Goal: Task Accomplishment & Management: Complete application form

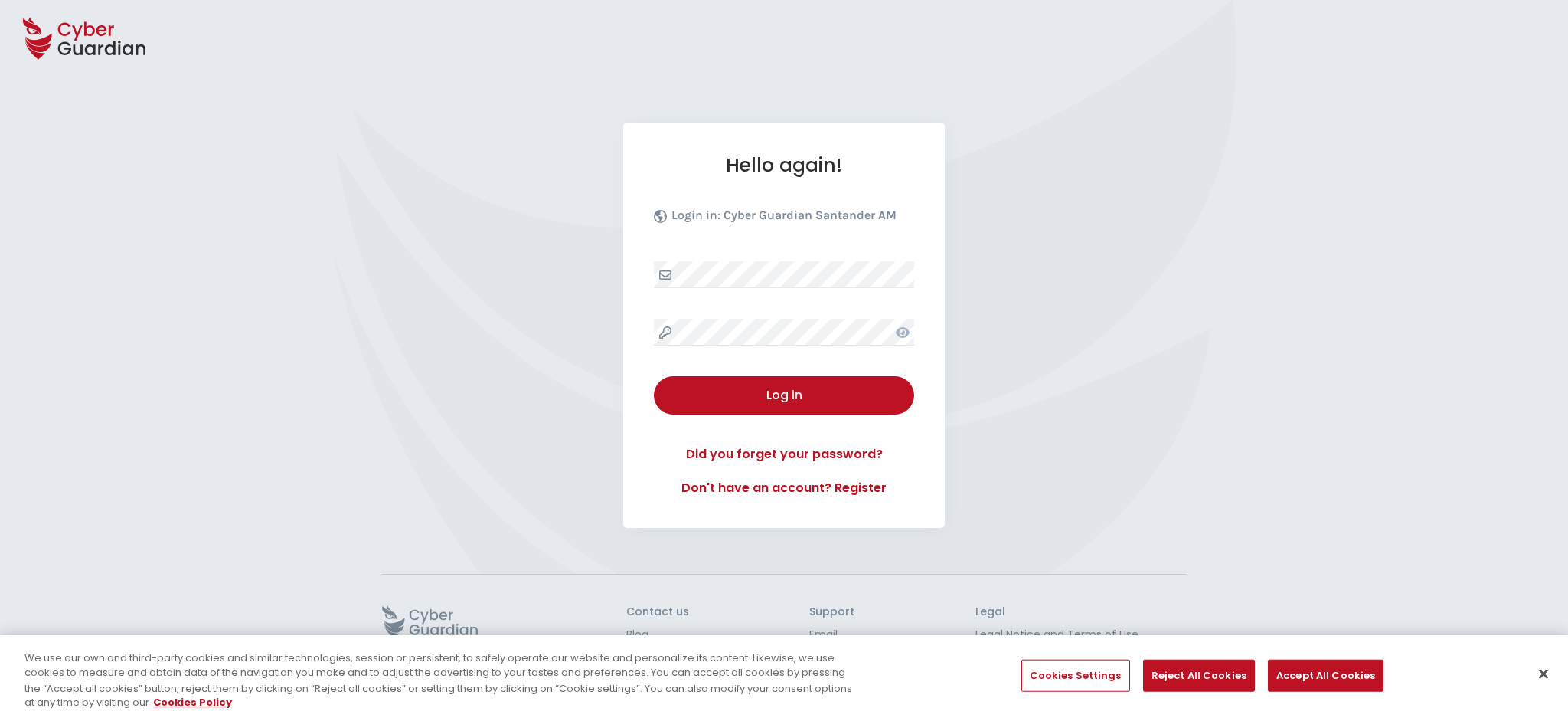
select select "English"
click at [782, 485] on link "Don't have an account? Register" at bounding box center [781, 488] width 261 height 18
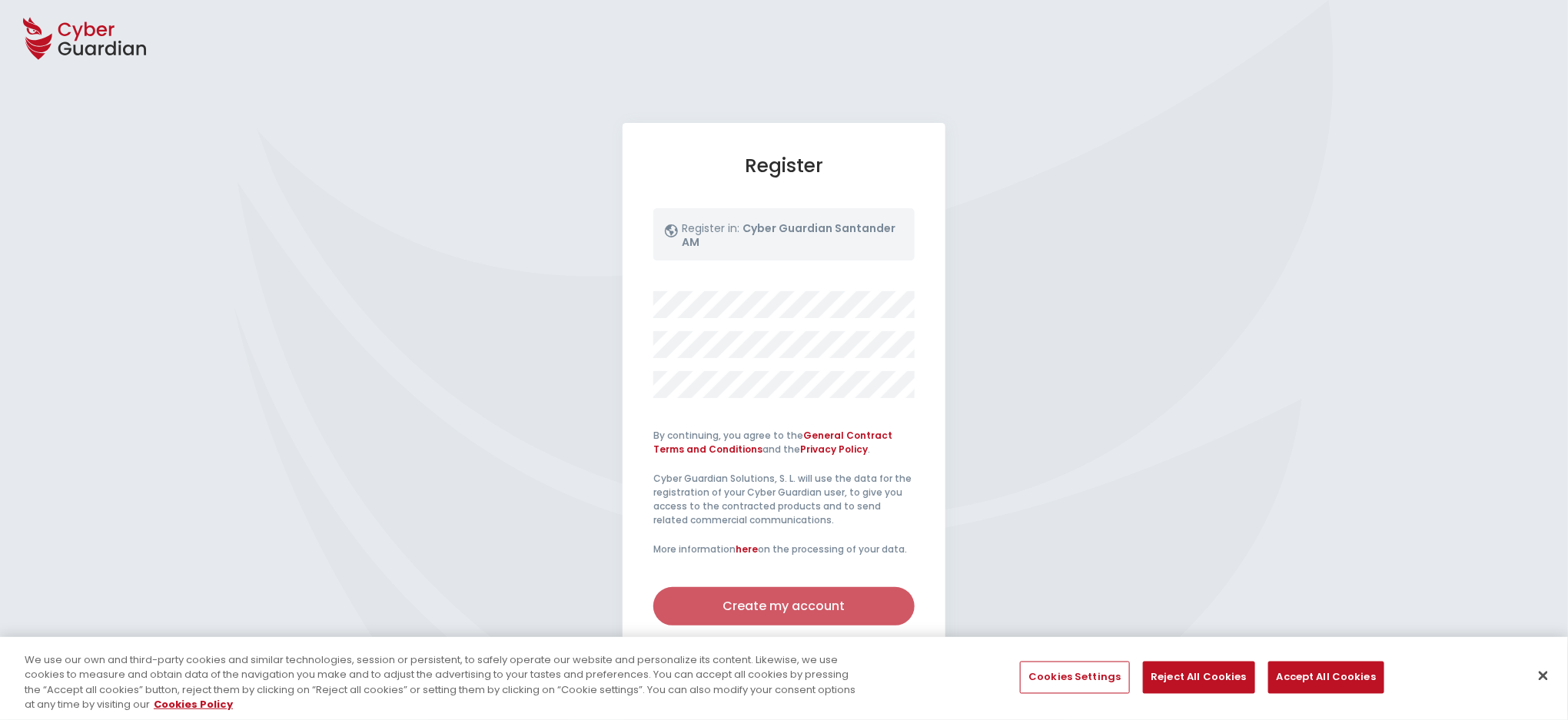
click at [782, 607] on div "Create my account" at bounding box center [784, 606] width 239 height 18
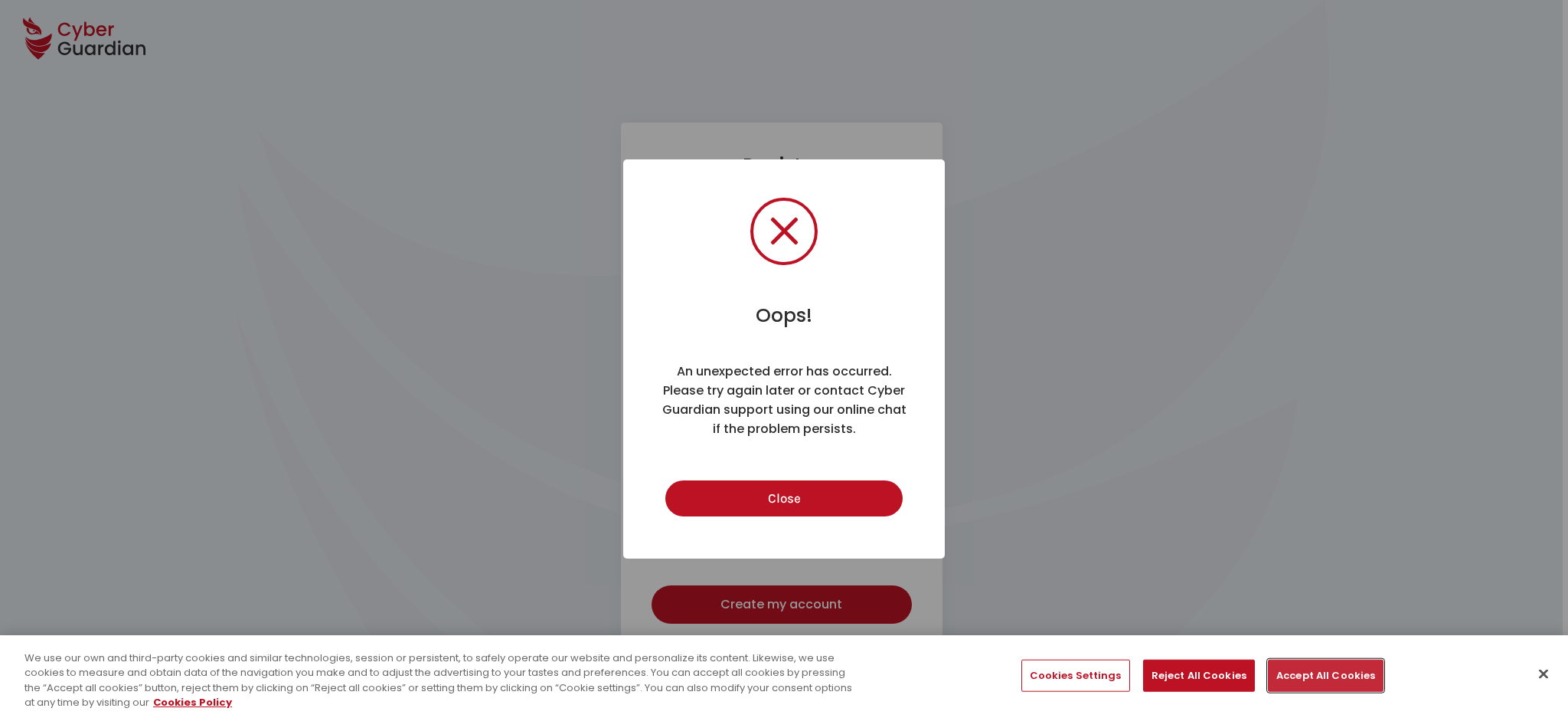
click at [1307, 668] on button "Accept All Cookies" at bounding box center [1325, 675] width 116 height 32
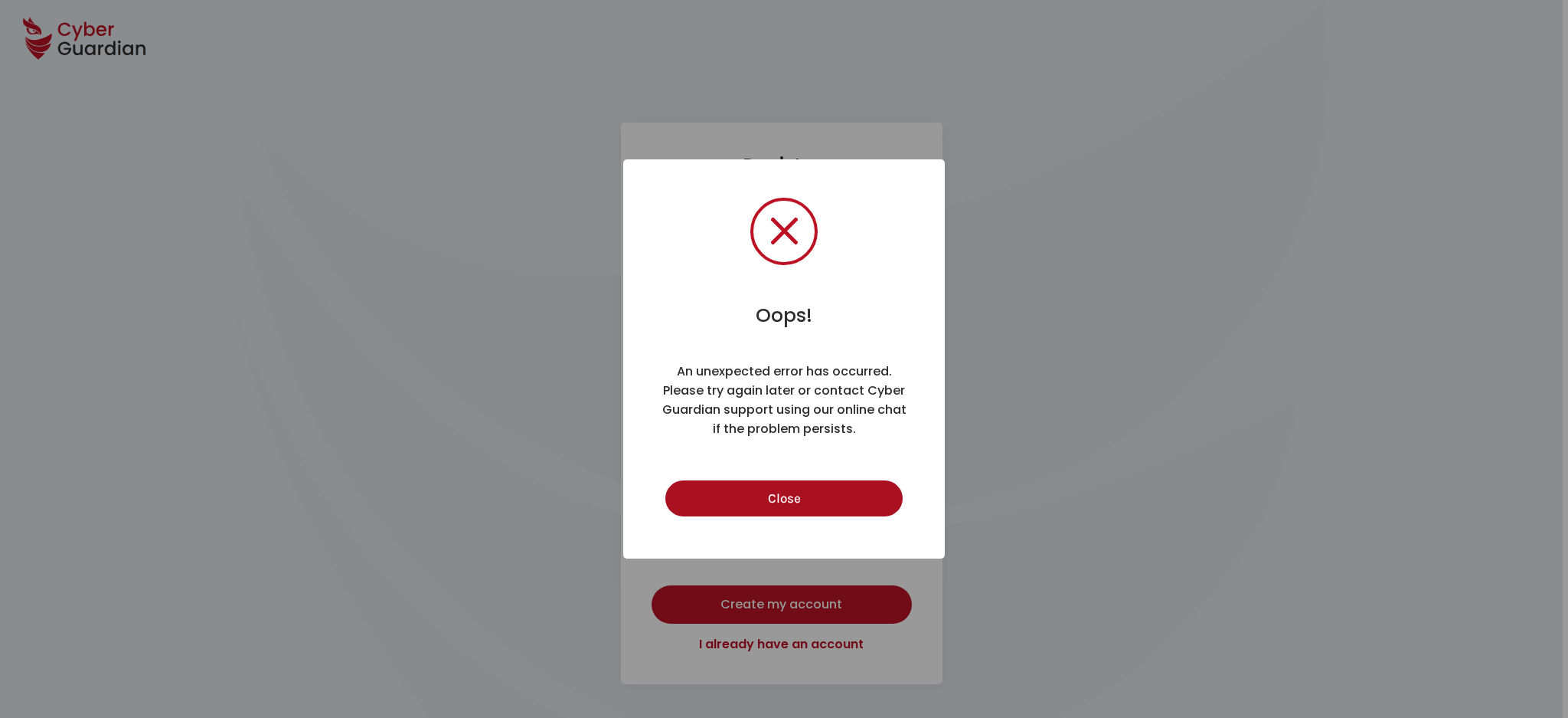
click at [813, 490] on button "Close" at bounding box center [784, 498] width 237 height 36
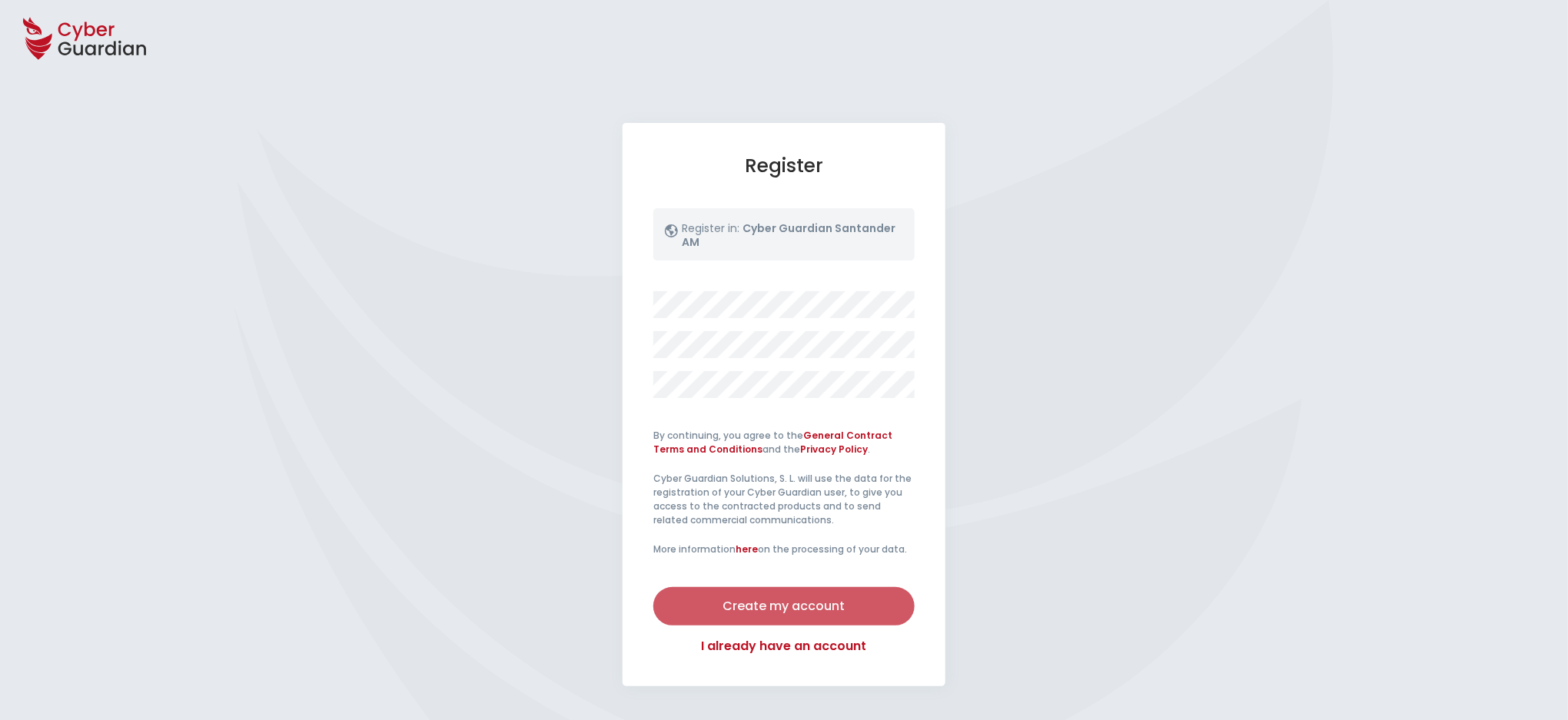
click at [782, 605] on div "Create my account" at bounding box center [784, 606] width 239 height 18
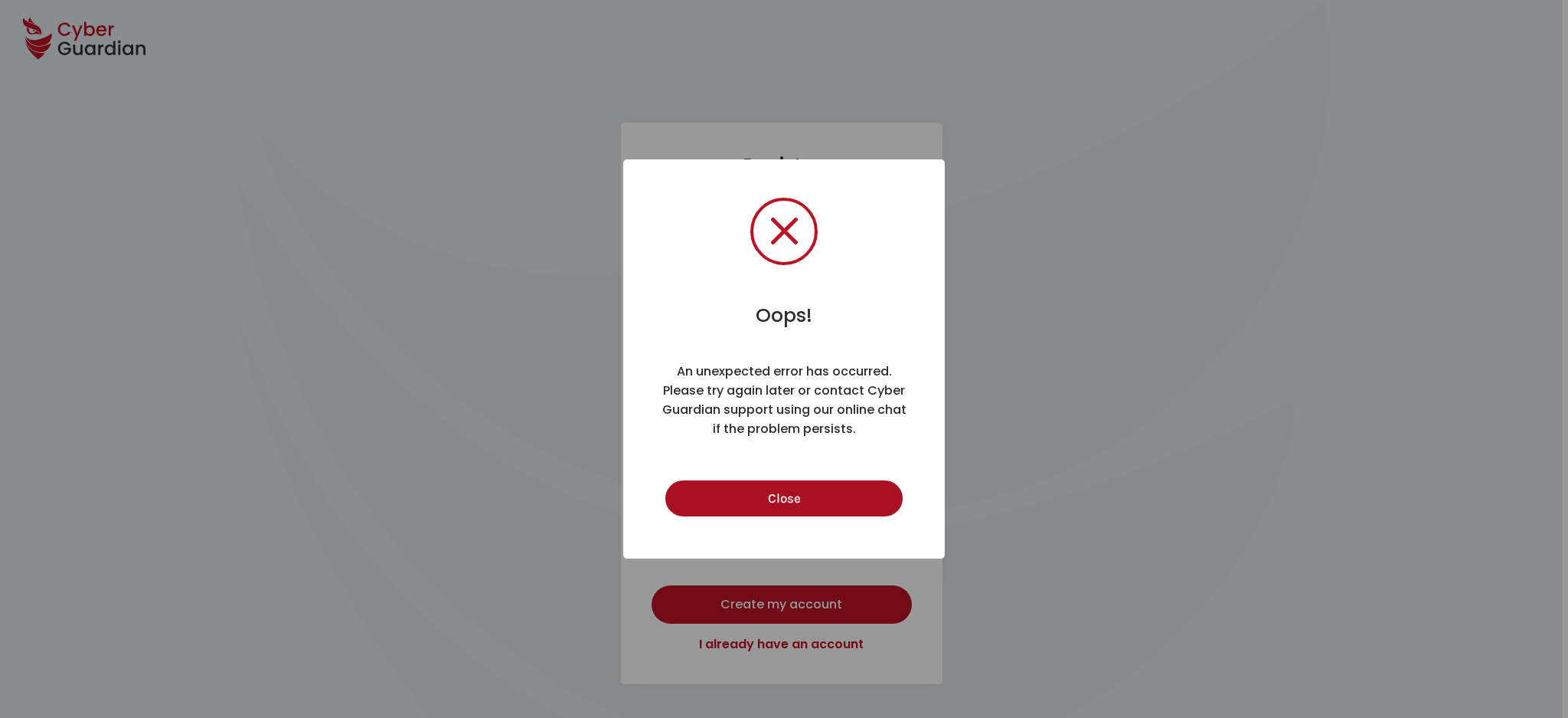
click at [798, 500] on button "Close" at bounding box center [784, 498] width 237 height 36
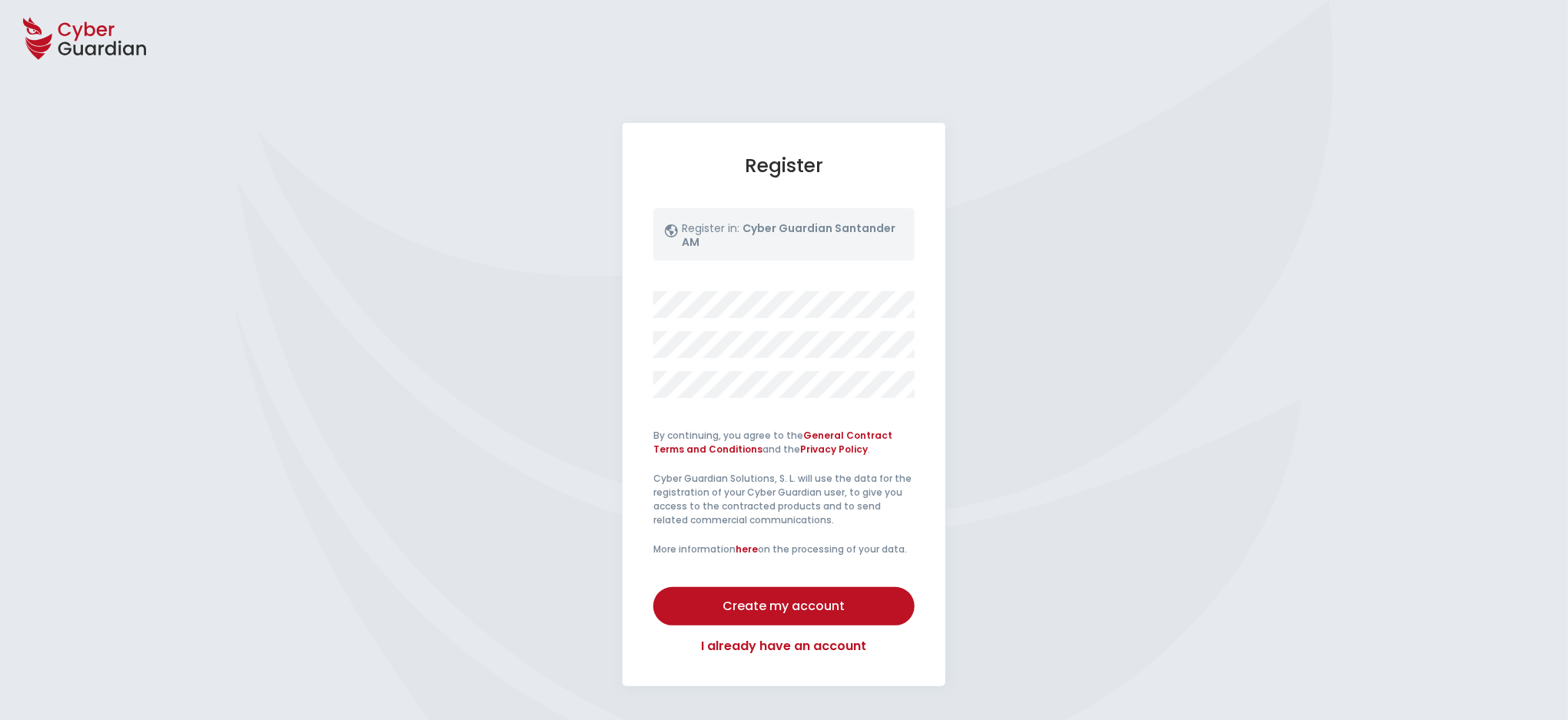
click at [849, 358] on div at bounding box center [784, 344] width 262 height 106
click at [775, 609] on div "Create my account" at bounding box center [784, 606] width 239 height 18
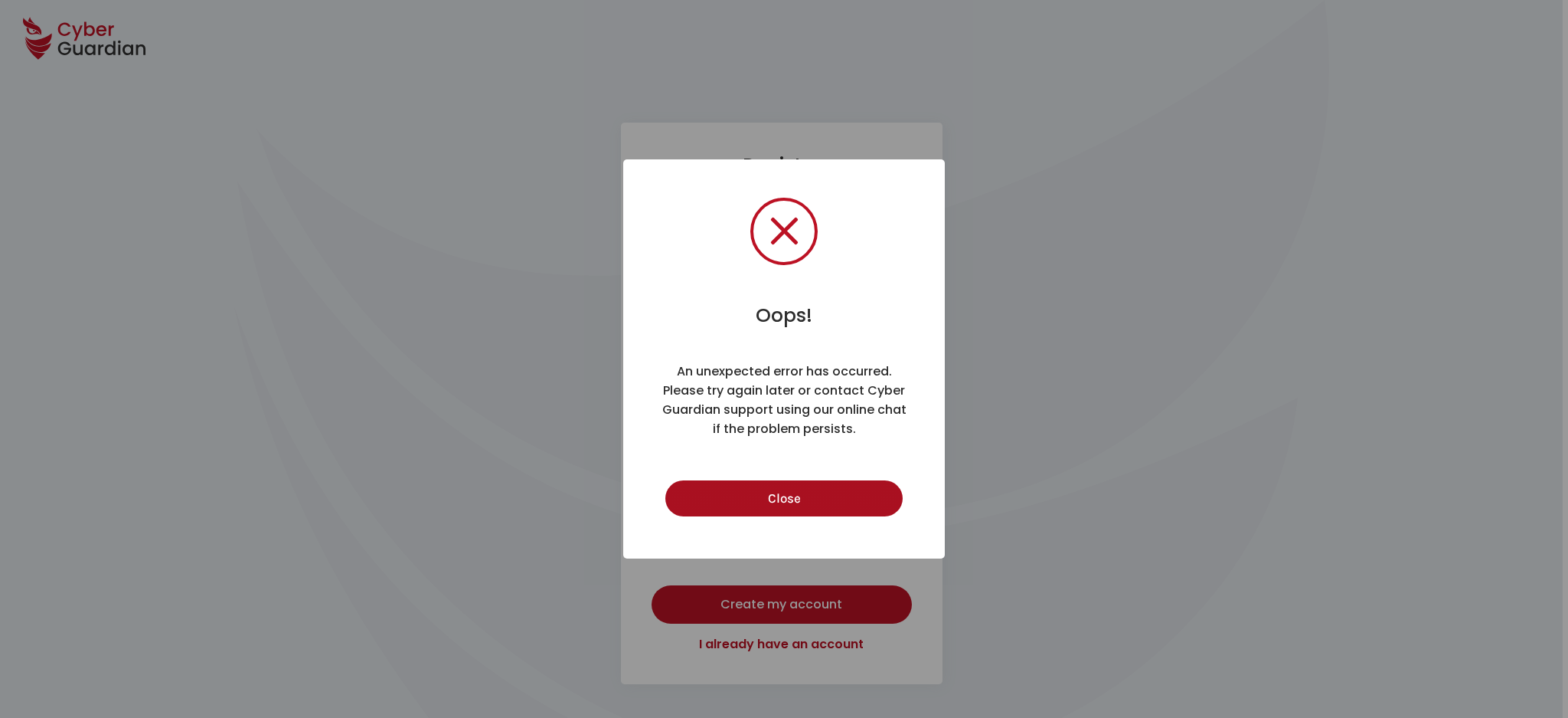
click at [791, 500] on button "Close" at bounding box center [784, 498] width 237 height 36
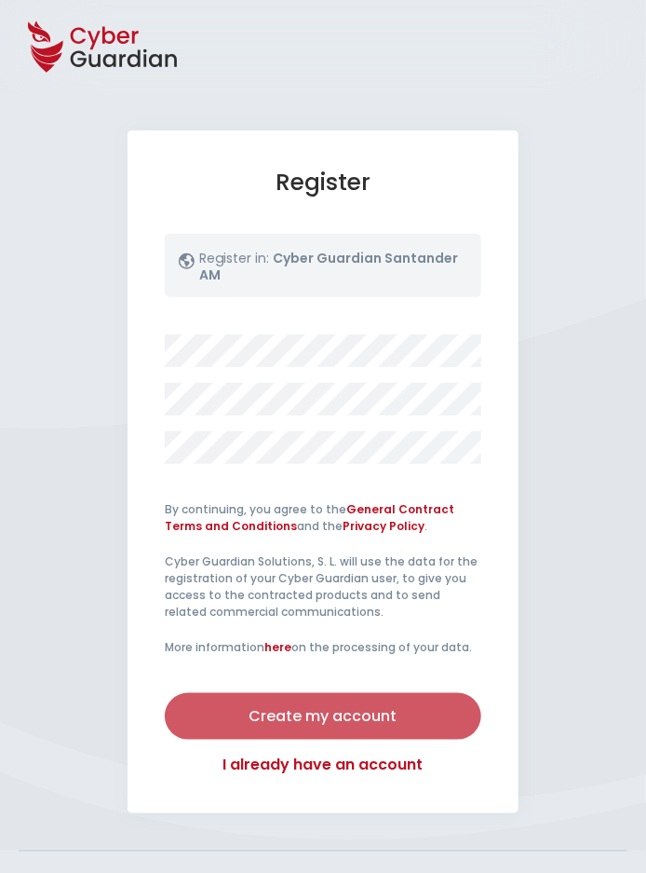
click at [302, 708] on div "Create my account" at bounding box center [323, 716] width 289 height 22
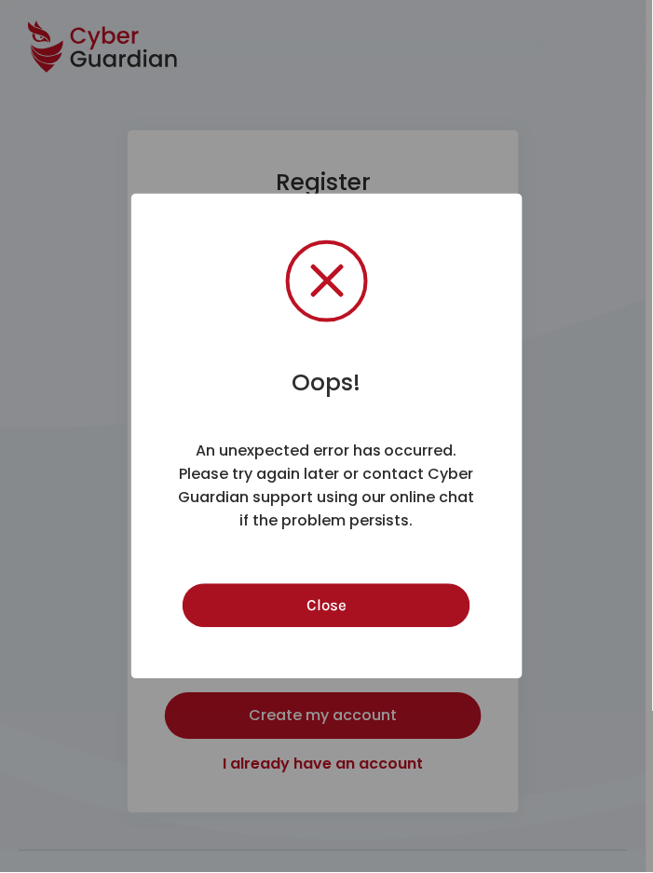
click at [348, 621] on button "Close" at bounding box center [327, 606] width 288 height 44
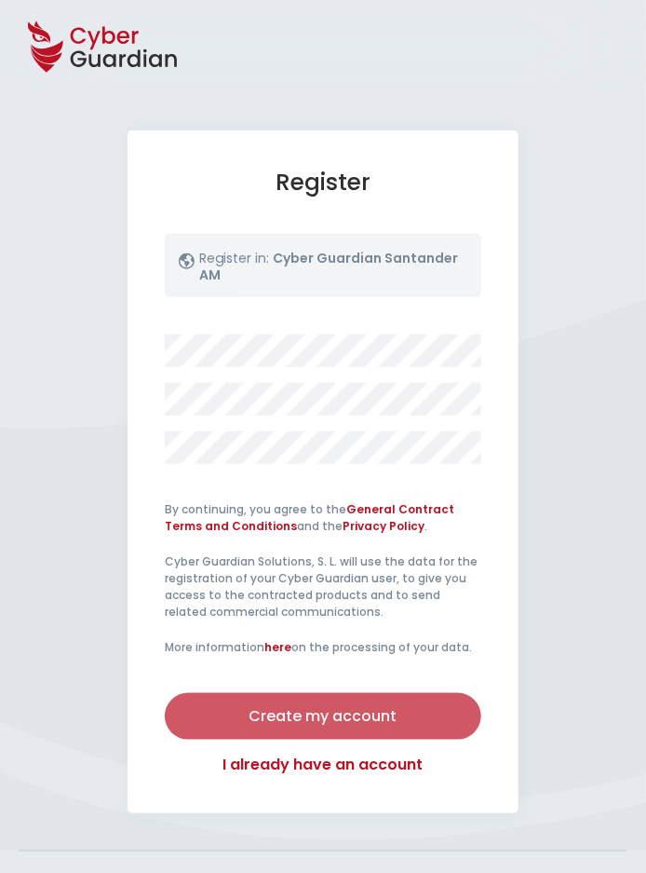
click at [349, 714] on div "Create my account" at bounding box center [323, 716] width 289 height 22
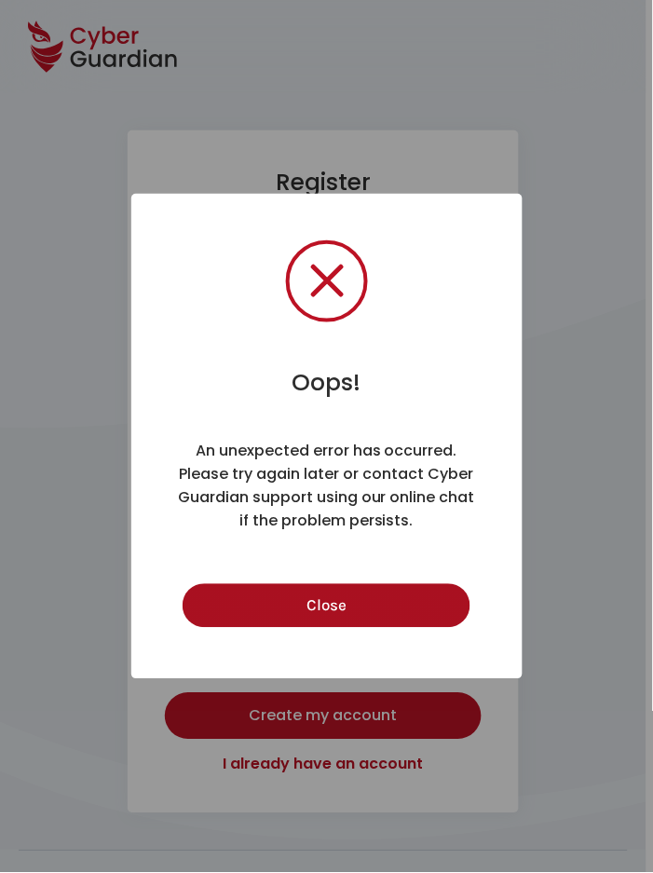
click at [351, 609] on button "Close" at bounding box center [327, 606] width 288 height 44
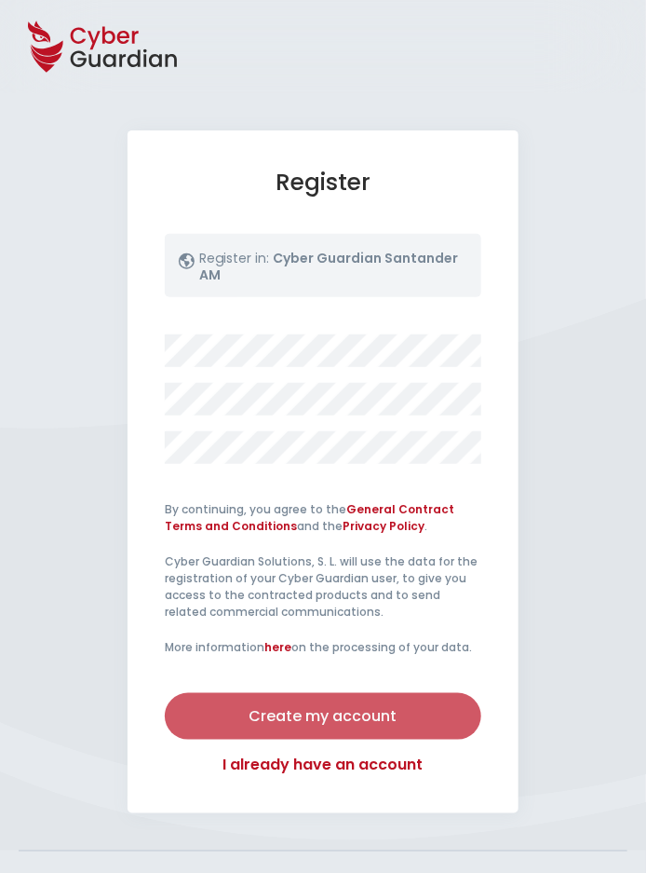
click at [335, 725] on div "Create my account" at bounding box center [323, 716] width 289 height 22
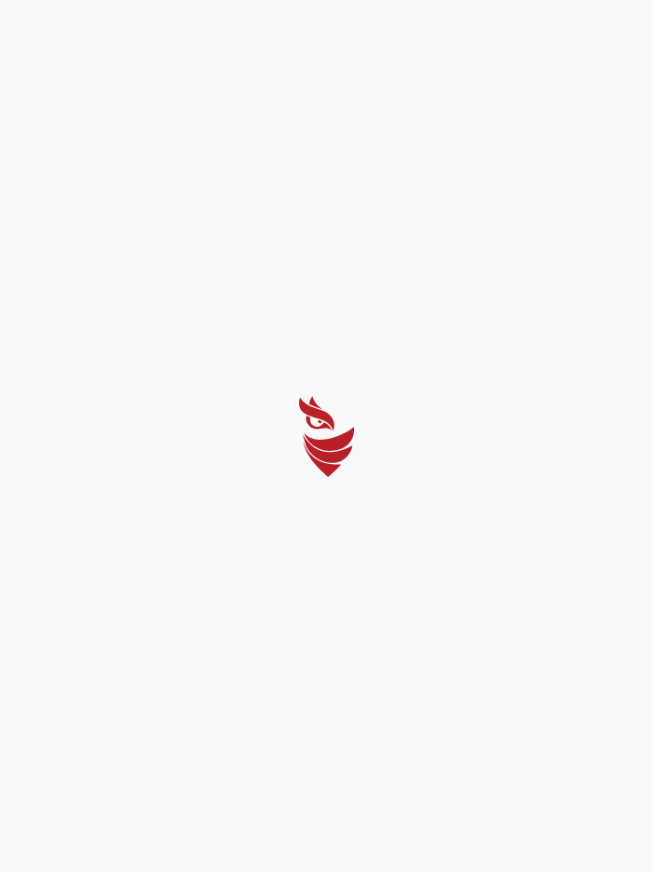
select select "English"
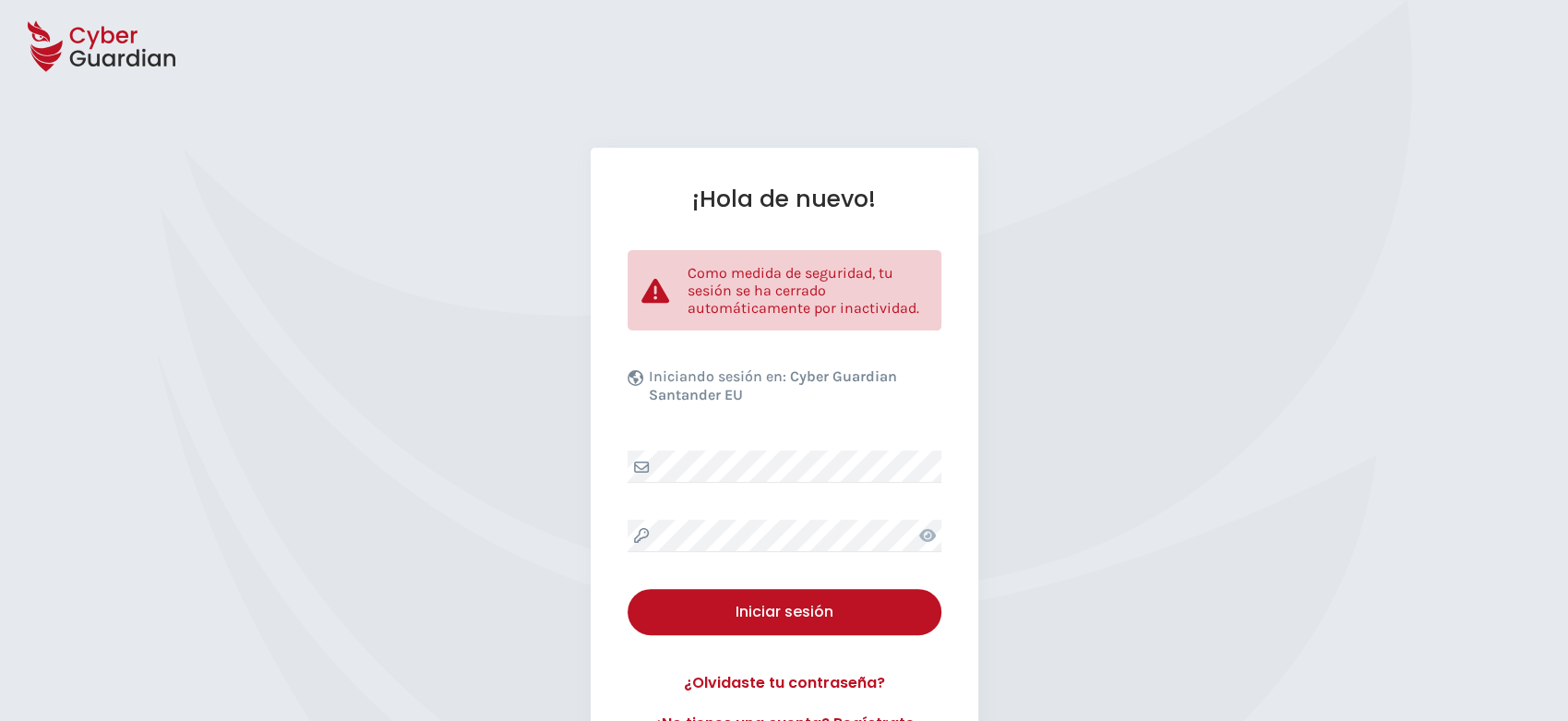
click at [924, 530] on icon at bounding box center [928, 536] width 17 height 15
click at [445, 466] on div "¡Hola de nuevo! Como medida de seguridad, tu sesión se ha cerrado automáticamen…" at bounding box center [784, 460] width 1568 height 625
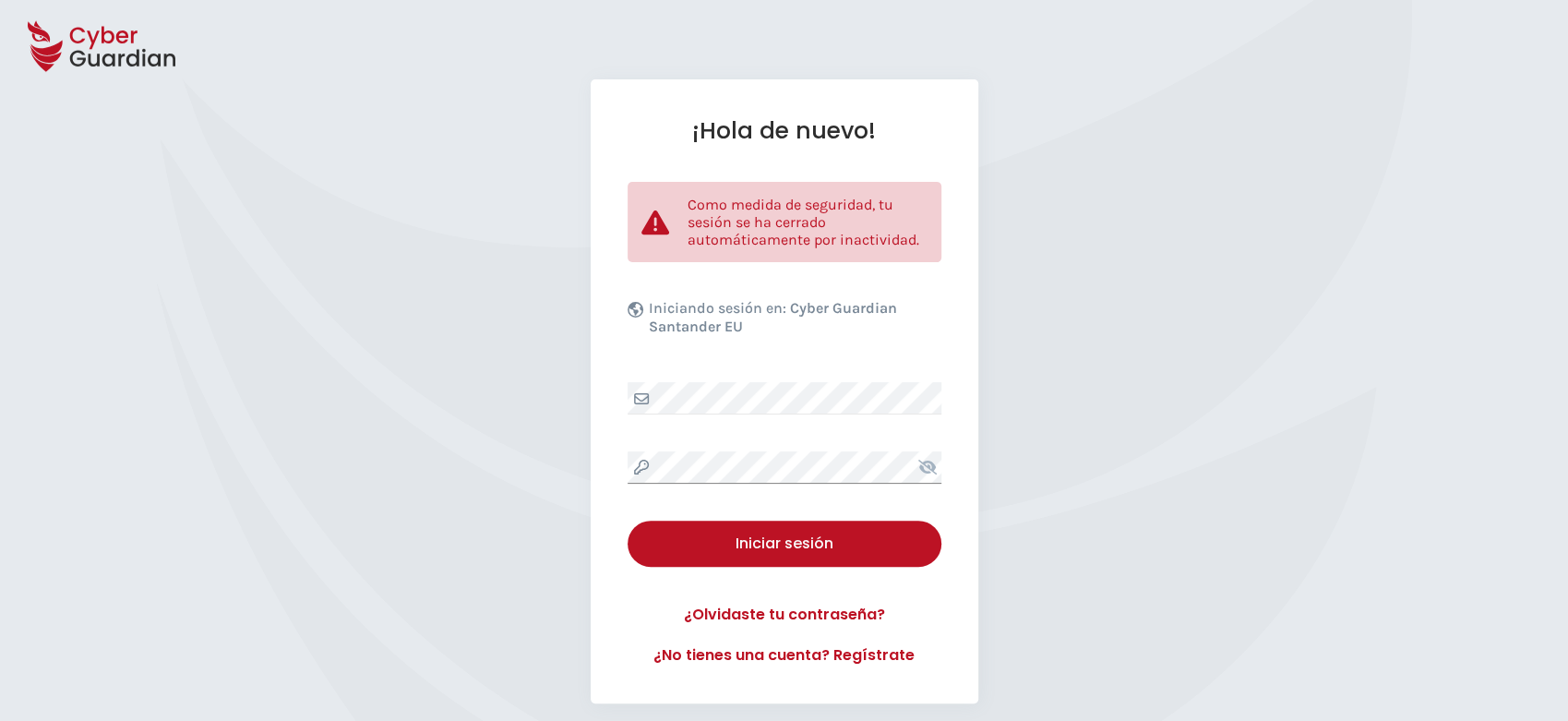
scroll to position [69, 0]
click at [874, 658] on link "¿No tienes una cuenta? Regístrate" at bounding box center [784, 655] width 314 height 22
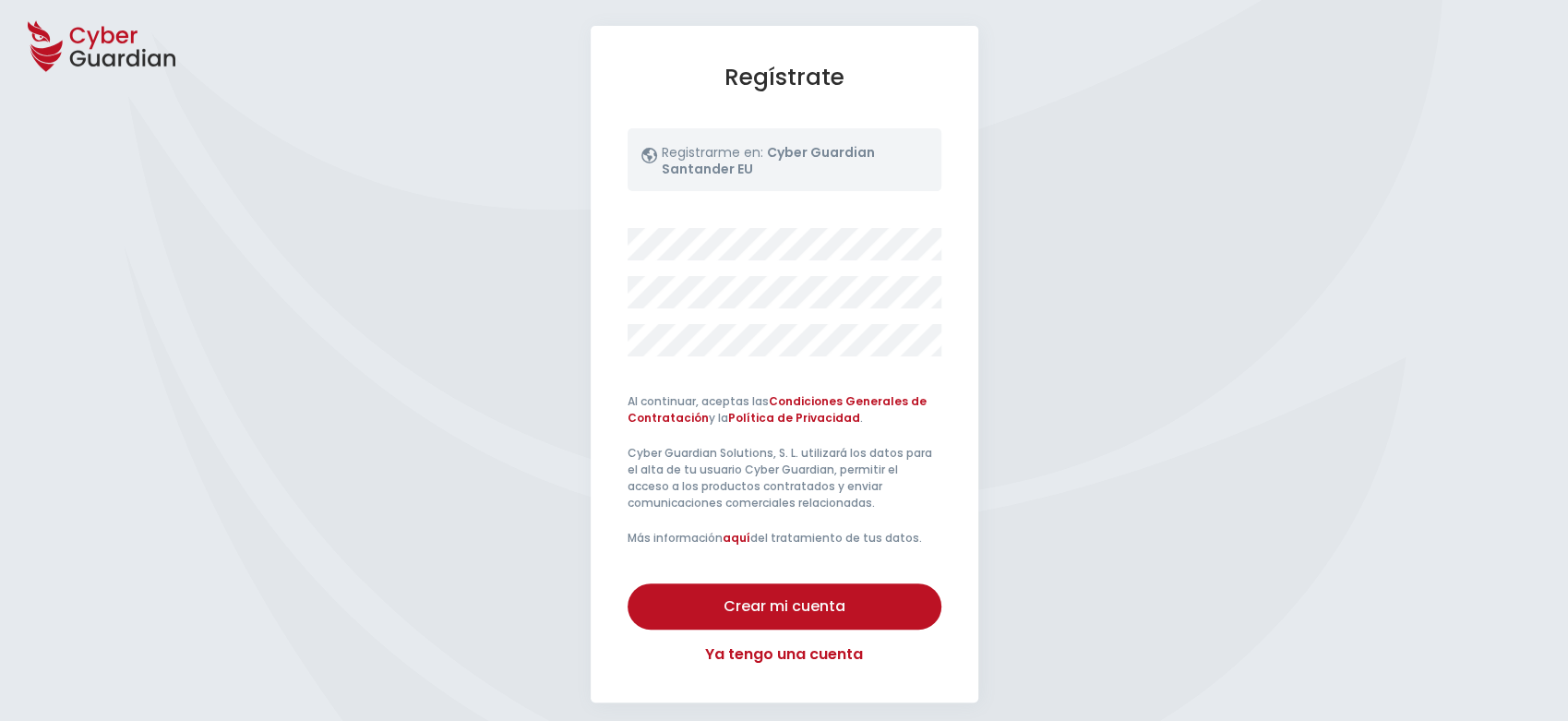
scroll to position [159, 0]
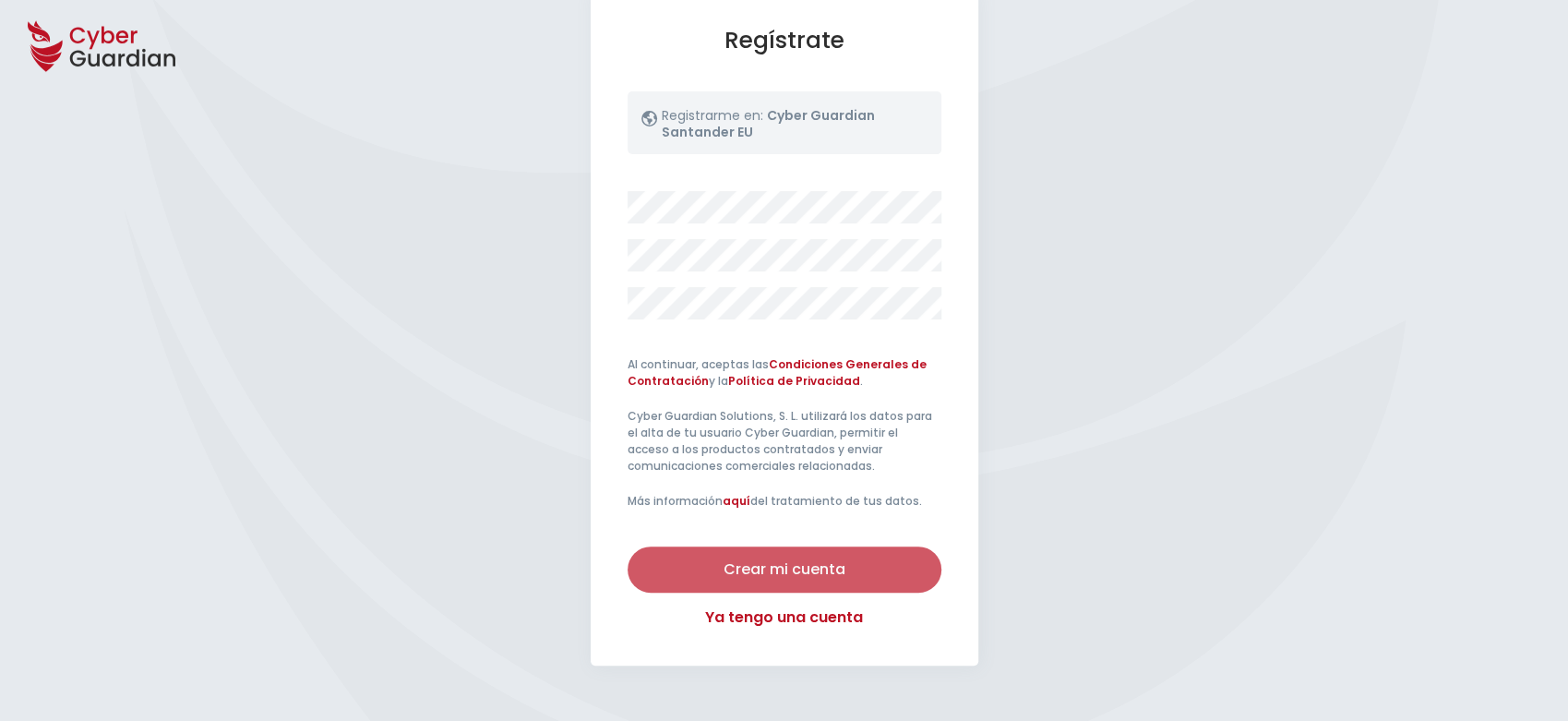
click at [803, 562] on div "Crear mi cuenta" at bounding box center [784, 569] width 286 height 22
